Goal: Information Seeking & Learning: Learn about a topic

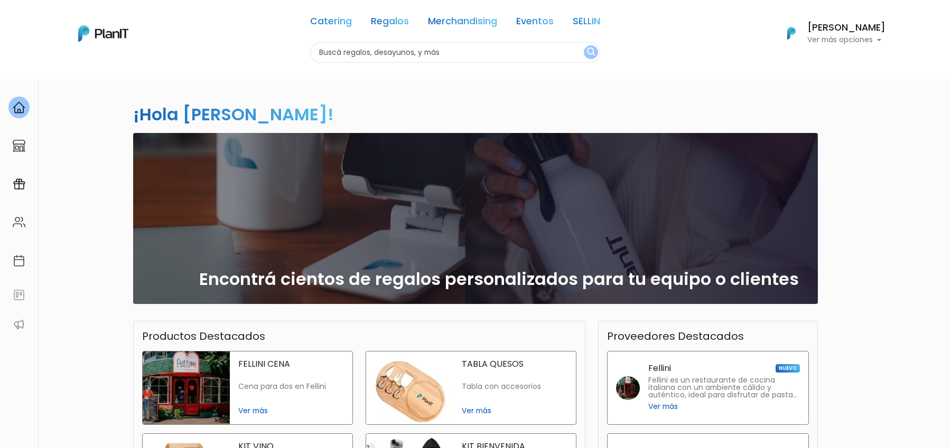
click at [377, 51] on input "text" at bounding box center [455, 52] width 290 height 21
type input "plantas"
click at [584, 45] on button "submit" at bounding box center [591, 52] width 14 height 14
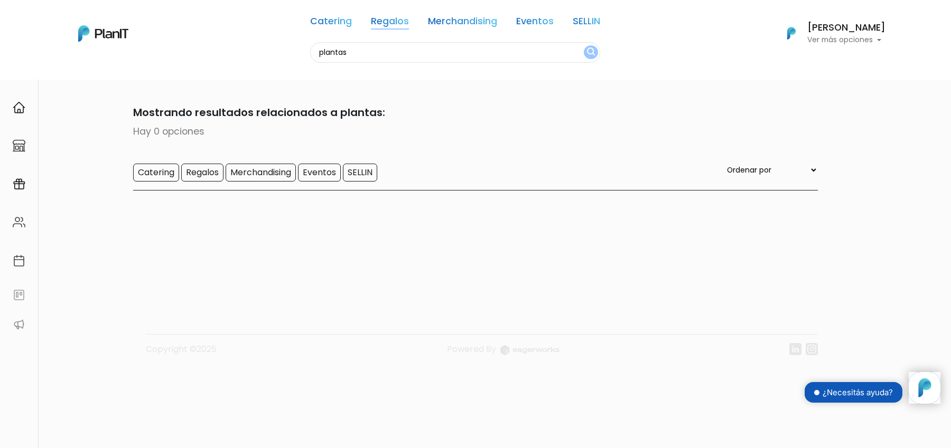
click at [394, 24] on link "Regalos" at bounding box center [390, 23] width 38 height 13
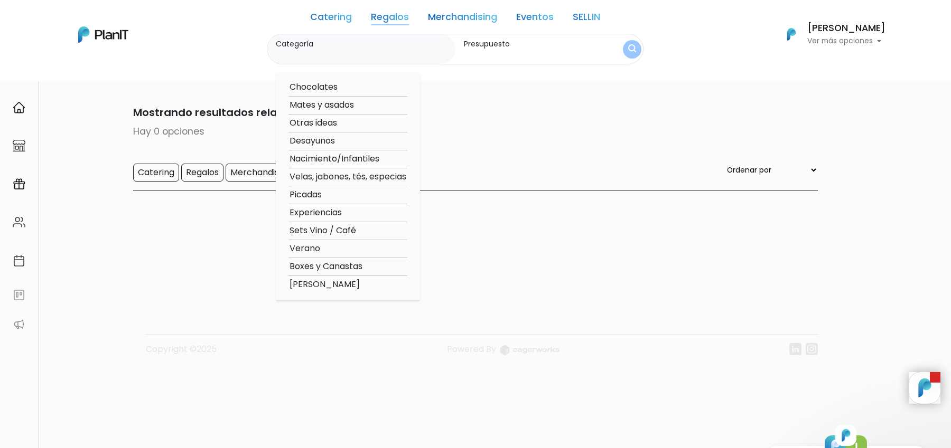
click at [342, 177] on option "Velas, jabones, tés, especias" at bounding box center [347, 177] width 119 height 13
type input "Velas, jabones, tés, especias"
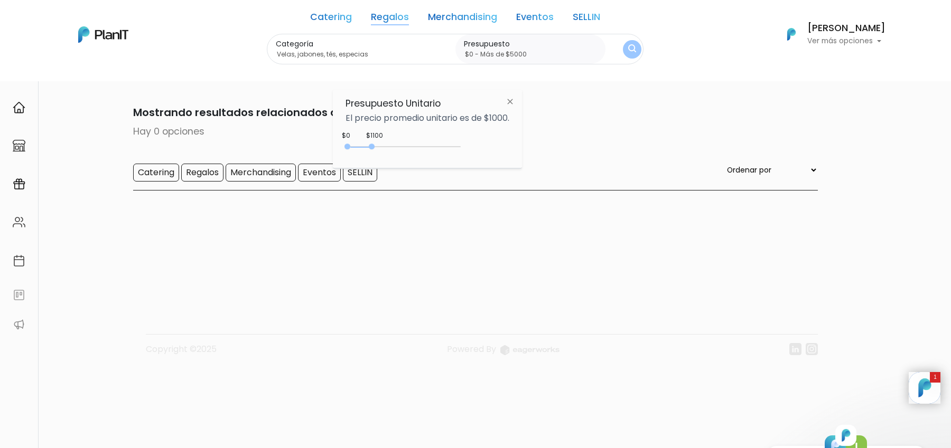
type input "$0 - Más de $5000"
drag, startPoint x: 369, startPoint y: 146, endPoint x: 503, endPoint y: 146, distance: 134.2
click at [503, 146] on div "$1100 $0 0 : 1100 0 1100 0,5000" at bounding box center [427, 148] width 164 height 21
click at [629, 52] on img "submit" at bounding box center [632, 49] width 8 height 10
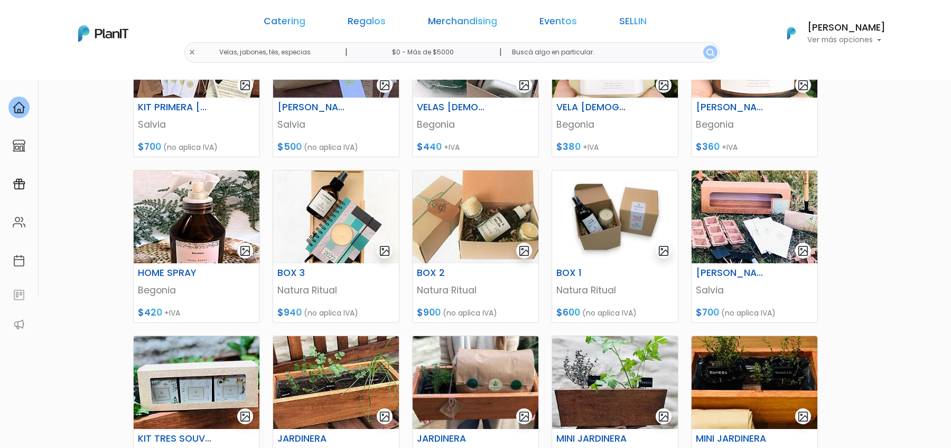
scroll to position [265, 0]
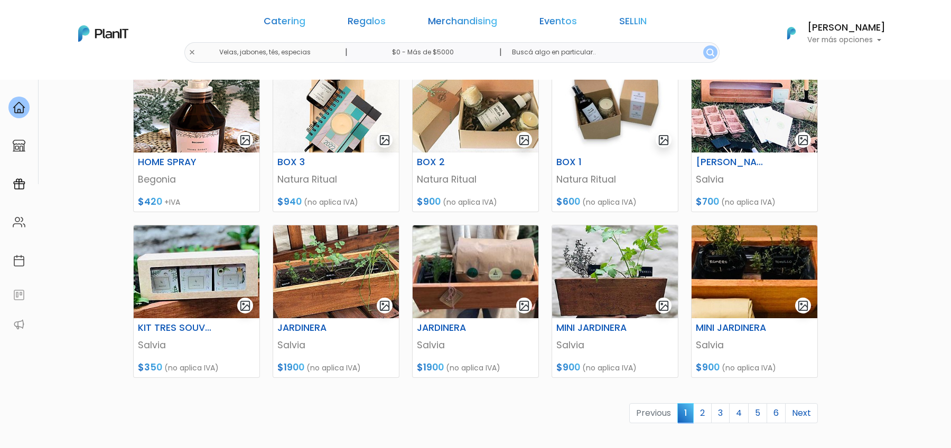
scroll to position [371, 0]
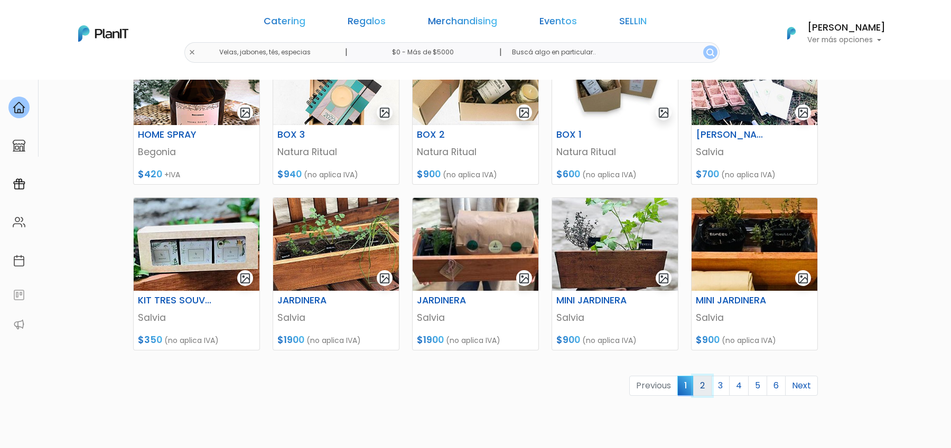
click at [708, 387] on link "2" at bounding box center [702, 386] width 18 height 20
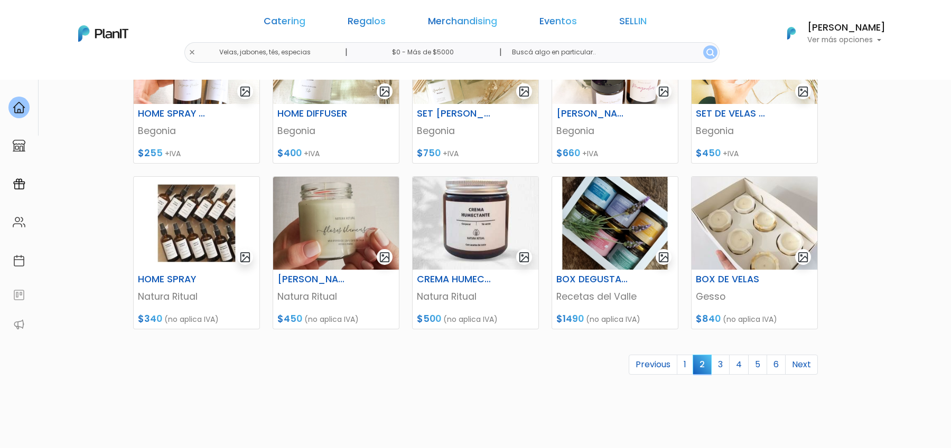
scroll to position [475, 0]
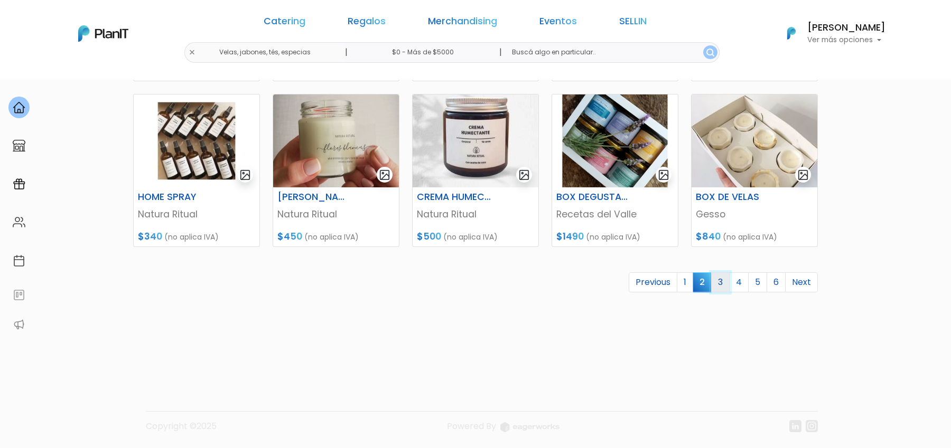
click at [724, 285] on link "3" at bounding box center [720, 283] width 18 height 20
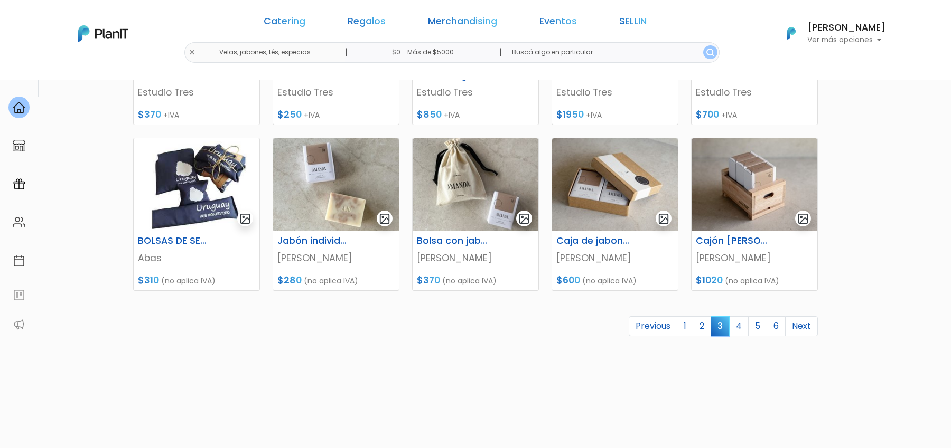
scroll to position [430, 0]
click at [741, 325] on link "4" at bounding box center [739, 327] width 20 height 20
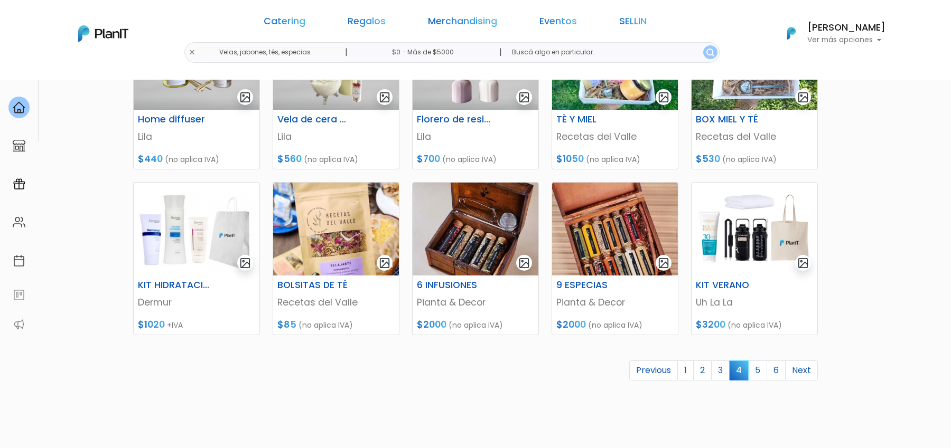
scroll to position [398, 0]
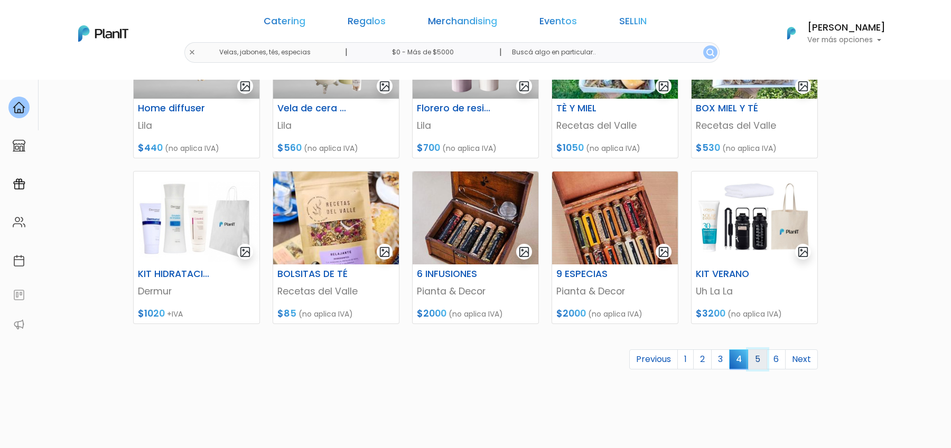
click at [764, 364] on link "5" at bounding box center [757, 360] width 19 height 20
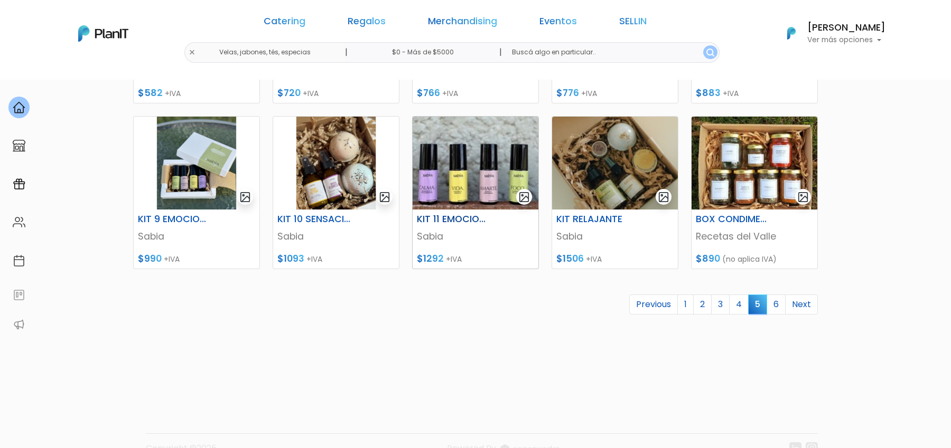
scroll to position [457, 0]
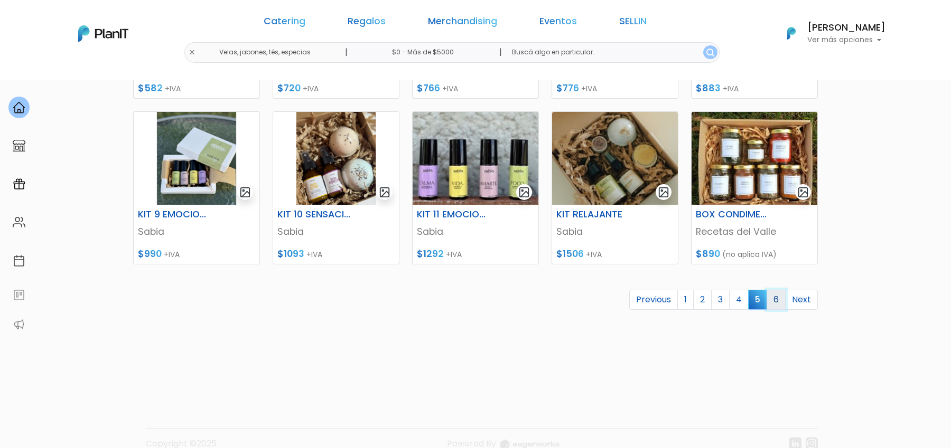
click at [781, 303] on link "6" at bounding box center [775, 300] width 19 height 20
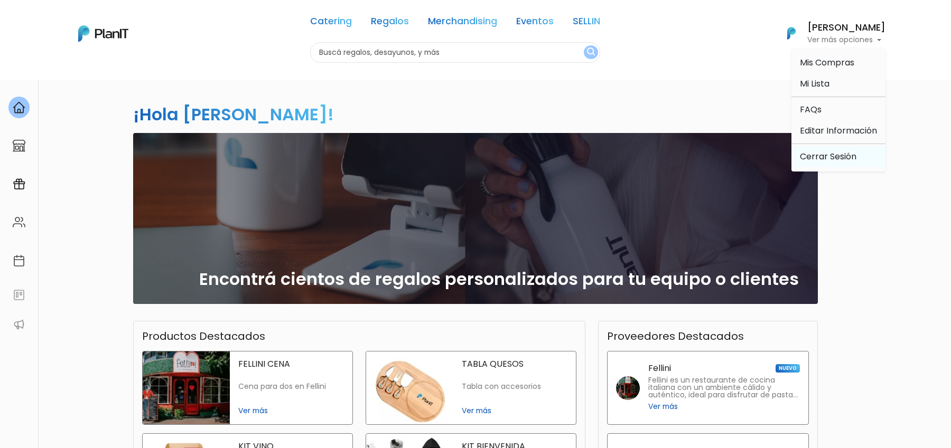
click at [832, 160] on link "Cerrar Sesión" at bounding box center [838, 156] width 94 height 21
